Goal: Obtain resource: Obtain resource

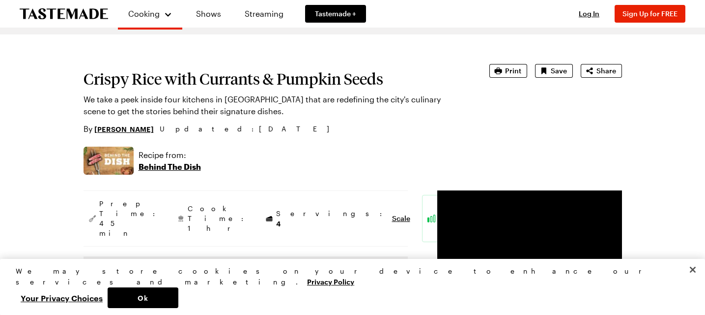
scroll to position [8, 0]
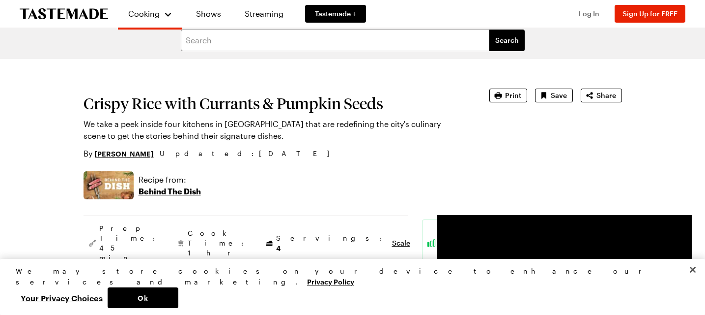
click at [584, 14] on span "Log In" at bounding box center [589, 13] width 21 height 8
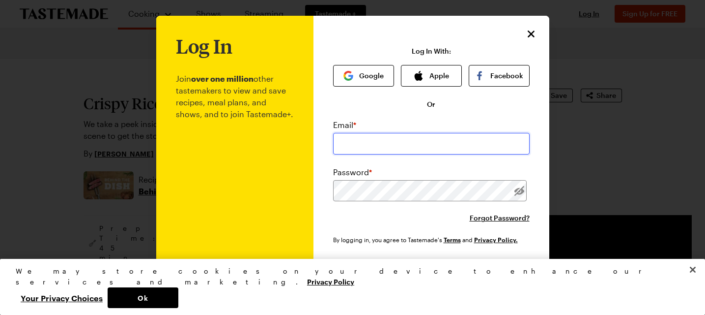
click at [359, 147] on input "email" at bounding box center [431, 144] width 197 height 22
type input "bturnermail@gmail.com"
click at [474, 93] on div "Log In With: Google Apple Facebook Or Email * bturnermail@gmail.com Password * …" at bounding box center [431, 193] width 197 height 292
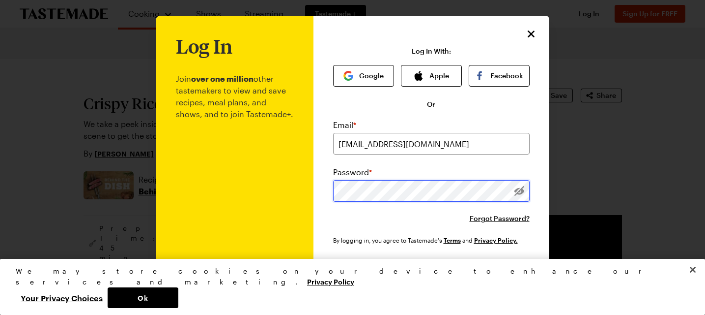
click at [369, 262] on button "Log In" at bounding box center [432, 273] width 126 height 22
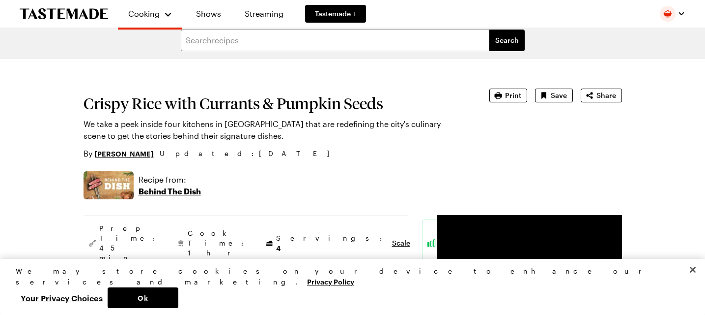
type textarea "x"
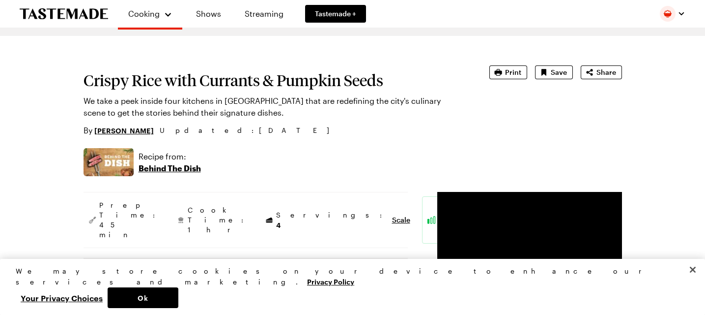
scroll to position [0, 0]
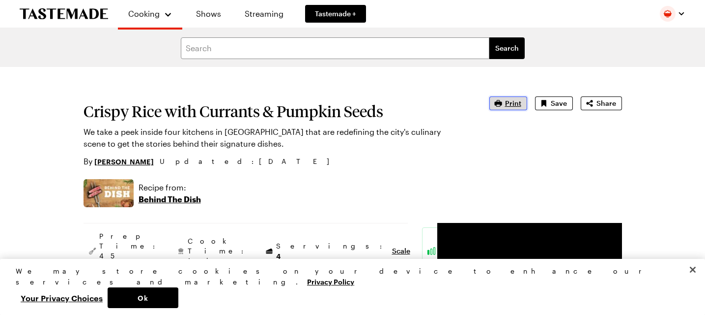
click at [510, 98] on button "Print" at bounding box center [509, 103] width 38 height 14
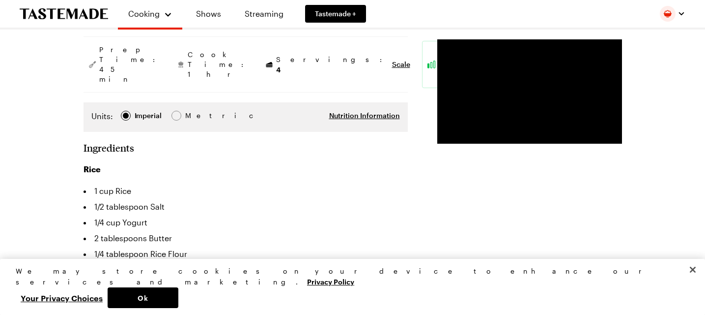
scroll to position [168, 0]
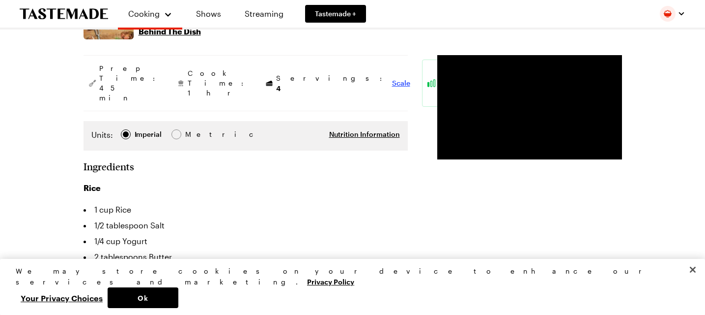
click at [392, 78] on span "Scale" at bounding box center [401, 83] width 18 height 10
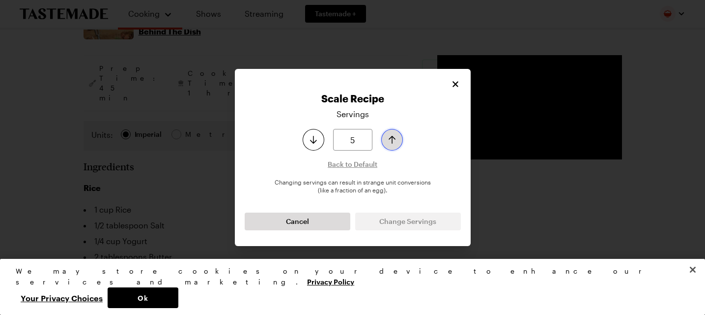
click at [397, 138] on icon "Increase serving size by one" at bounding box center [392, 140] width 12 height 12
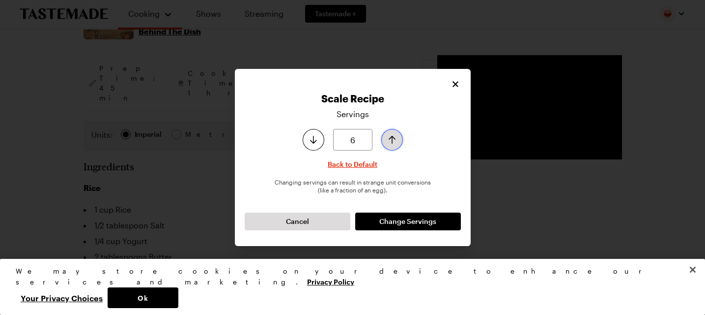
click at [397, 138] on icon "Increase serving size by one" at bounding box center [392, 140] width 12 height 12
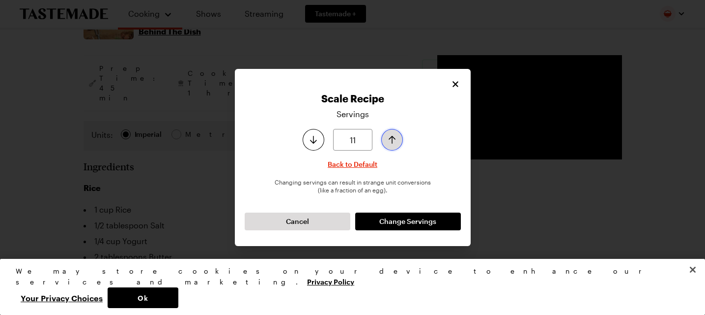
click at [397, 138] on icon "Increase serving size by one" at bounding box center [392, 140] width 12 height 12
click at [396, 137] on icon "Increase serving size by one" at bounding box center [392, 140] width 12 height 12
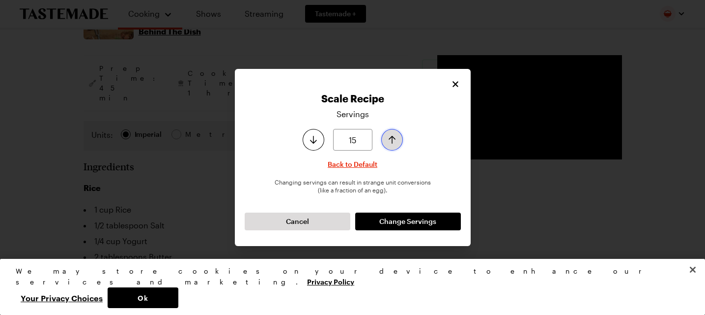
type input "16"
click at [396, 137] on icon "Increase serving size by one" at bounding box center [392, 140] width 12 height 12
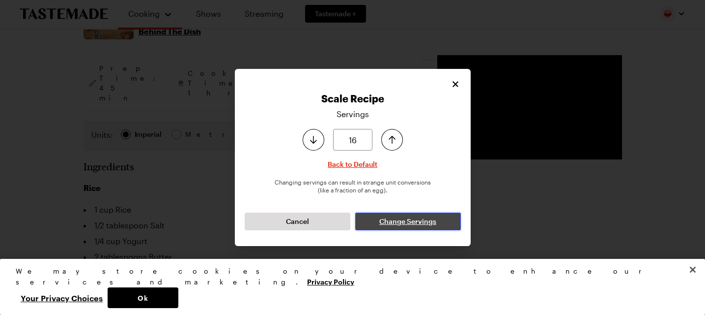
click at [411, 219] on span "Change Servings" at bounding box center [407, 221] width 57 height 10
type textarea "x"
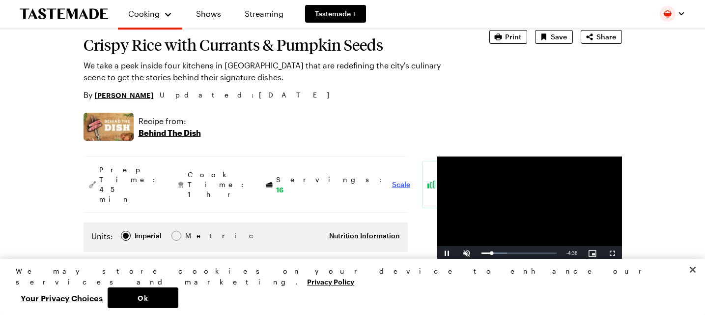
scroll to position [0, 0]
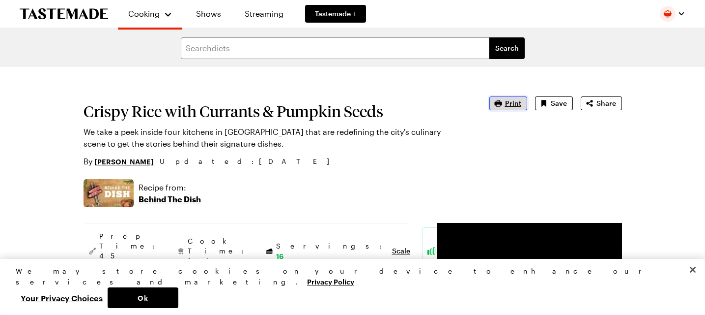
click at [507, 101] on span "Print" at bounding box center [513, 103] width 16 height 10
